Goal: Communication & Community: Answer question/provide support

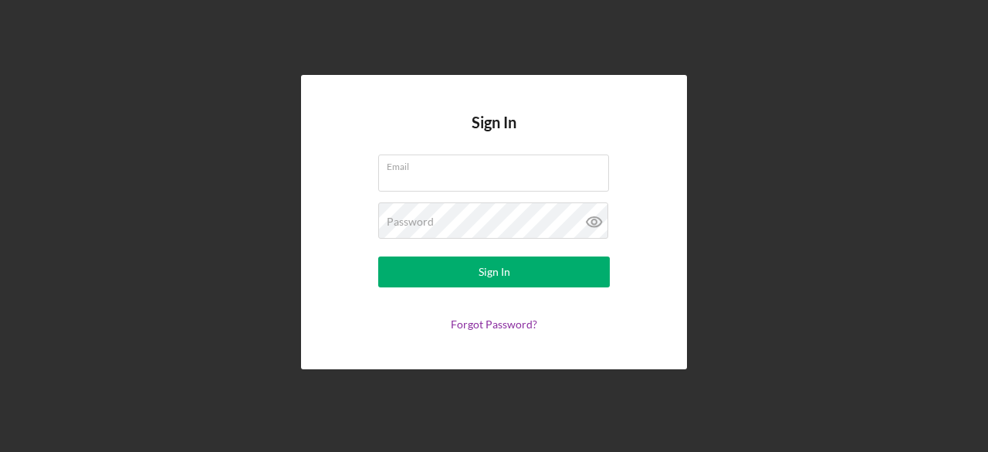
type input "[EMAIL_ADDRESS][DOMAIN_NAME]"
click at [465, 280] on button "Sign In" at bounding box center [494, 271] width 232 height 31
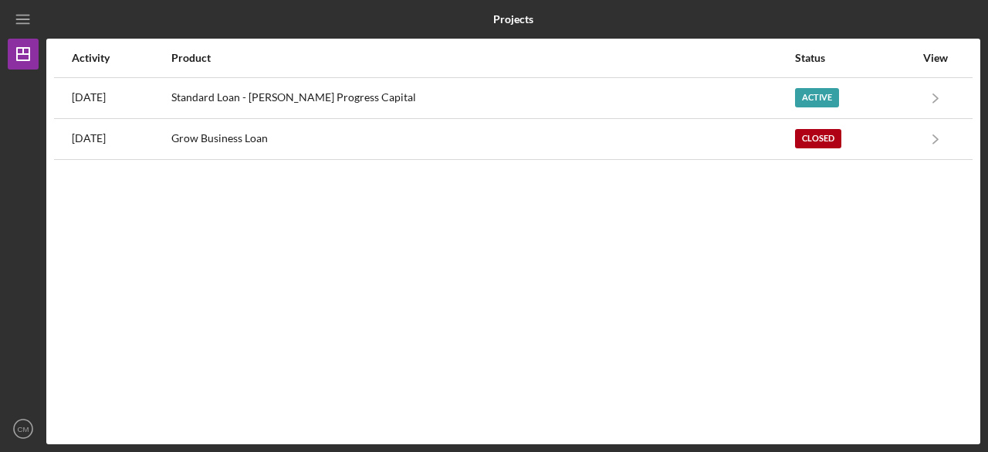
click at [810, 94] on div "Active" at bounding box center [817, 97] width 44 height 19
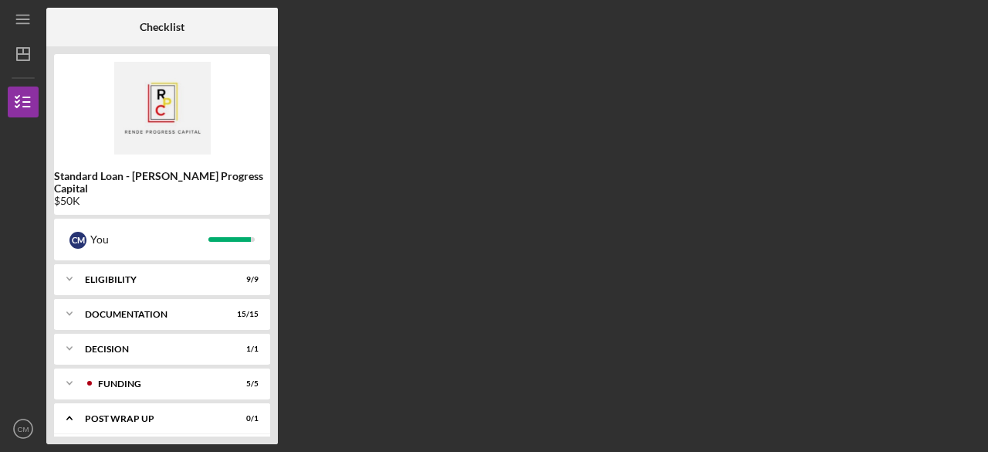
click at [134, 341] on div "Icon/Expander Decision 1 / 1" at bounding box center [162, 348] width 216 height 31
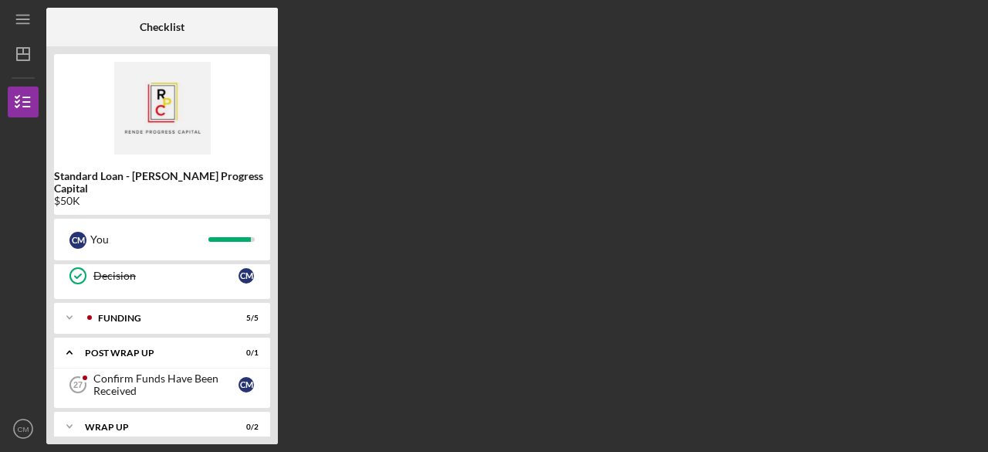
click at [236, 373] on div "Confirm Funds Have Been Received" at bounding box center [165, 384] width 145 height 25
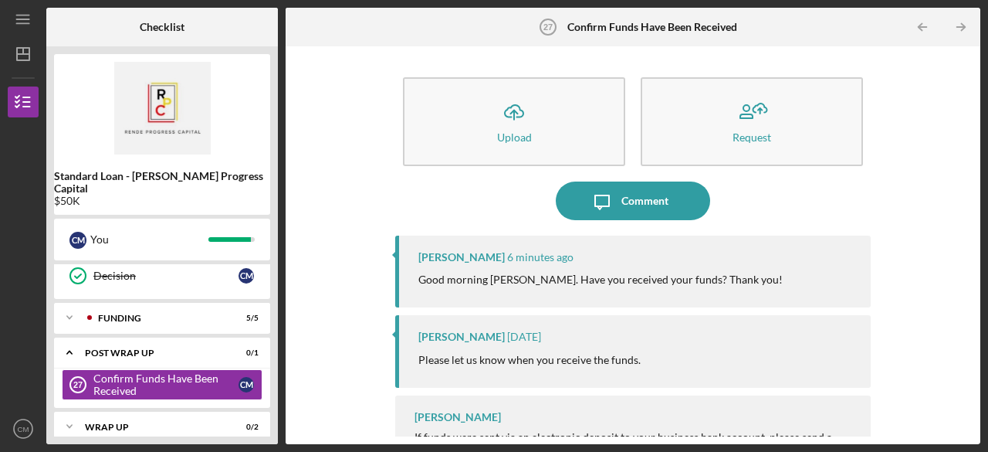
click at [636, 192] on div "Comment" at bounding box center [644, 200] width 47 height 39
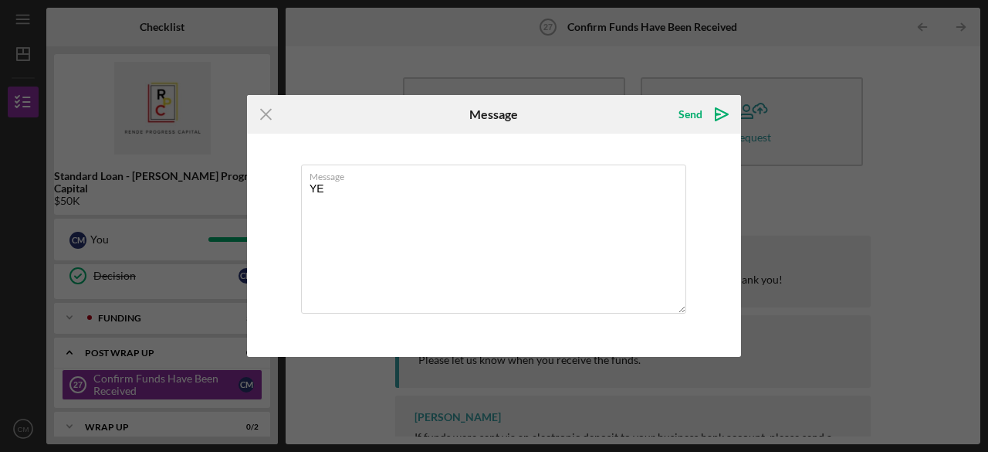
type textarea "Y"
type textarea "Yes! Thanks!"
click at [683, 102] on div "Send" at bounding box center [690, 114] width 24 height 31
